Goal: Find specific fact: Find specific fact

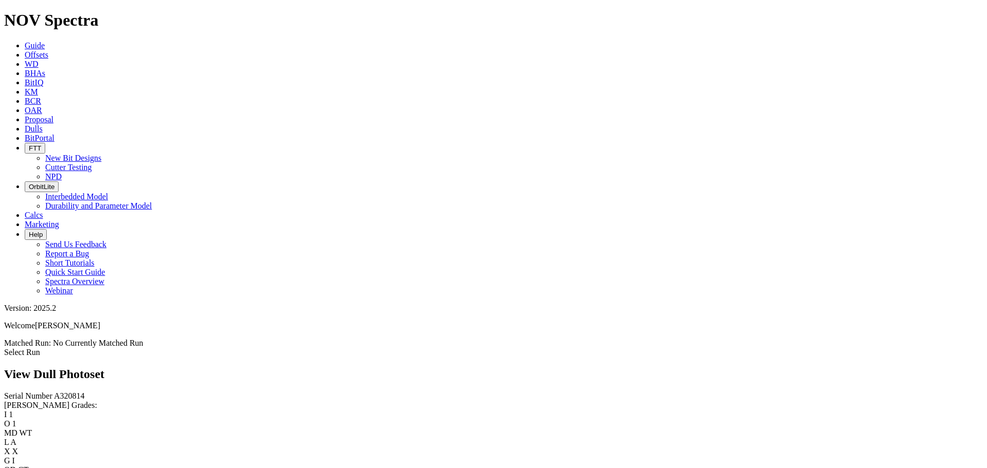
scroll to position [975, 0]
click at [45, 41] on span "Guide" at bounding box center [35, 45] width 20 height 9
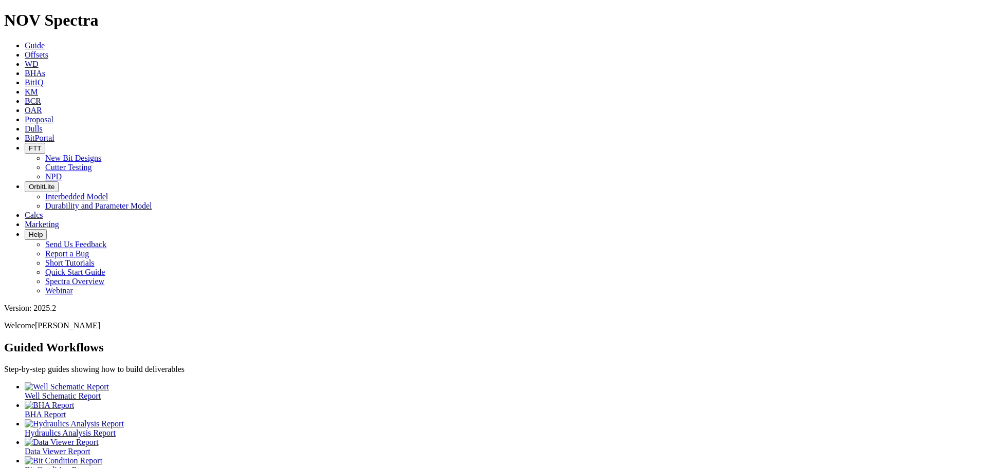
click at [25, 124] on icon at bounding box center [25, 128] width 0 height 9
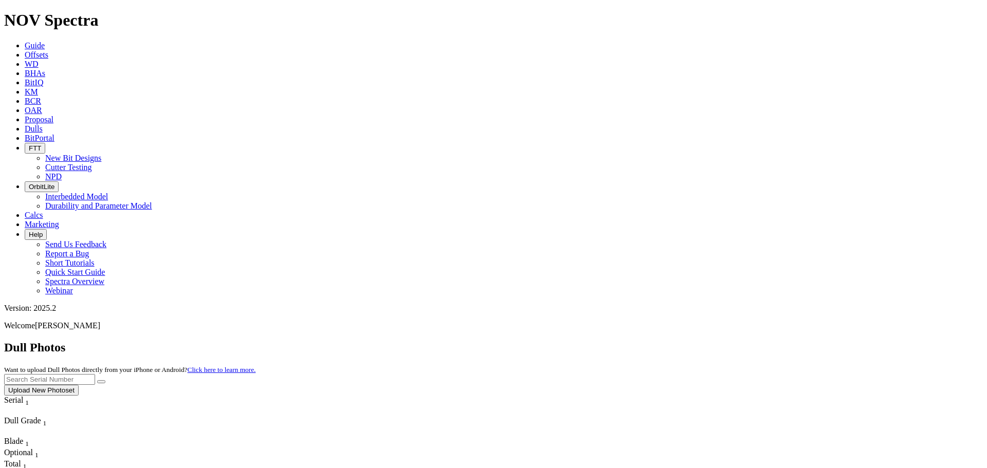
click at [95, 374] on input "text" at bounding box center [49, 379] width 91 height 11
type input "a320279"
click at [97, 380] on button "submit" at bounding box center [101, 381] width 8 height 3
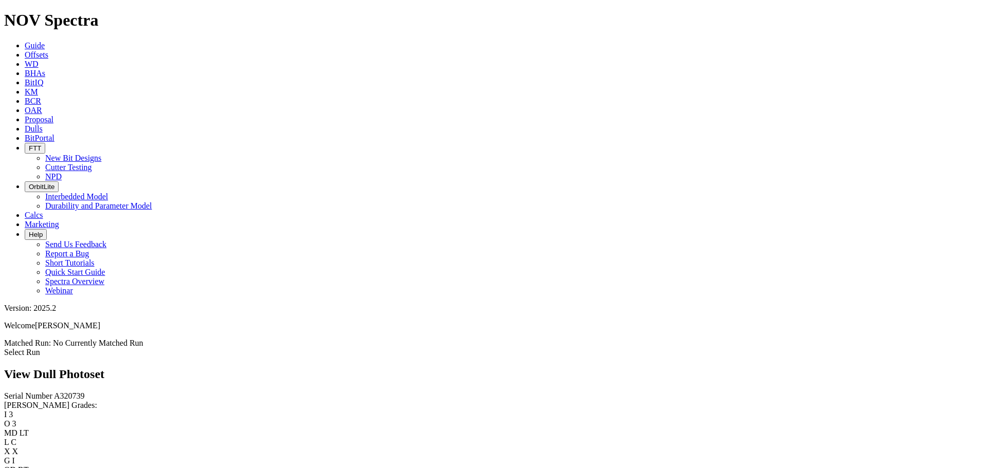
click at [54, 392] on span "A320739" at bounding box center [69, 396] width 31 height 9
copy span "A320739"
